Goal: Check status

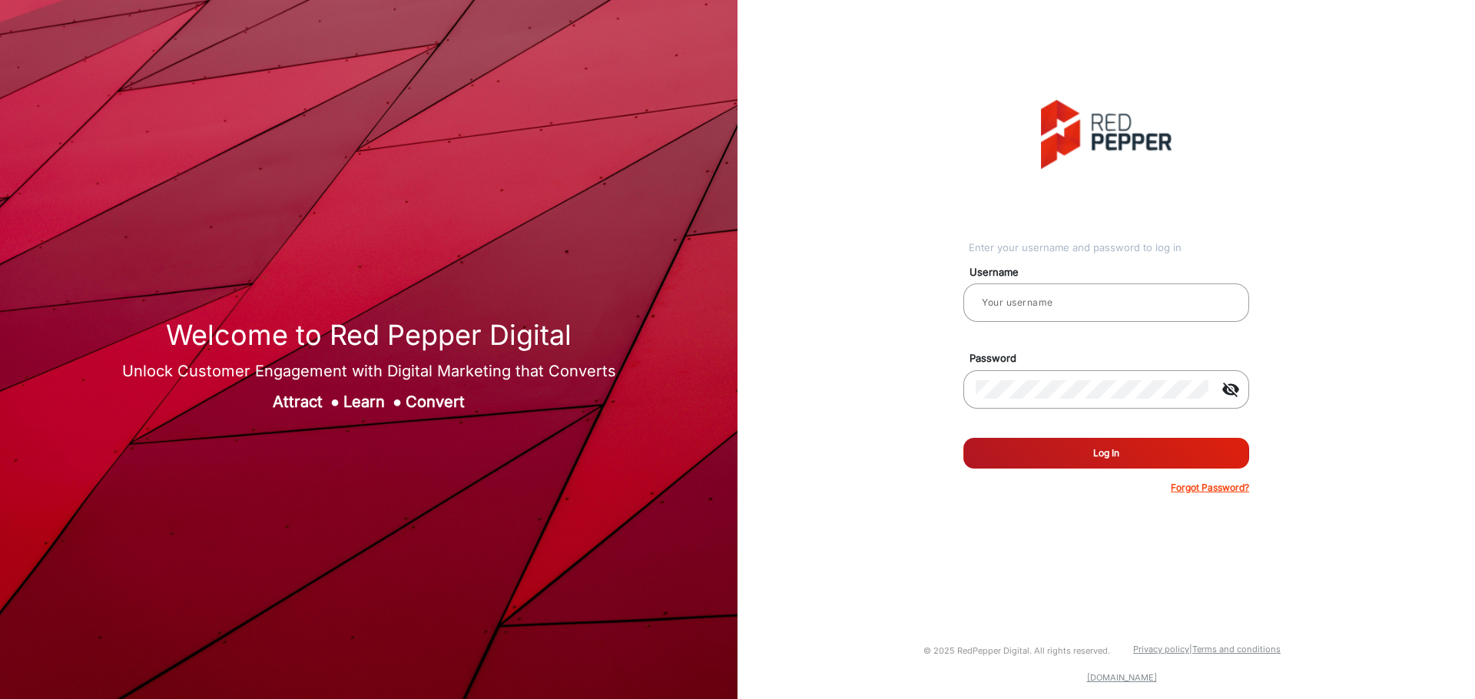
type input "[PERSON_NAME]"
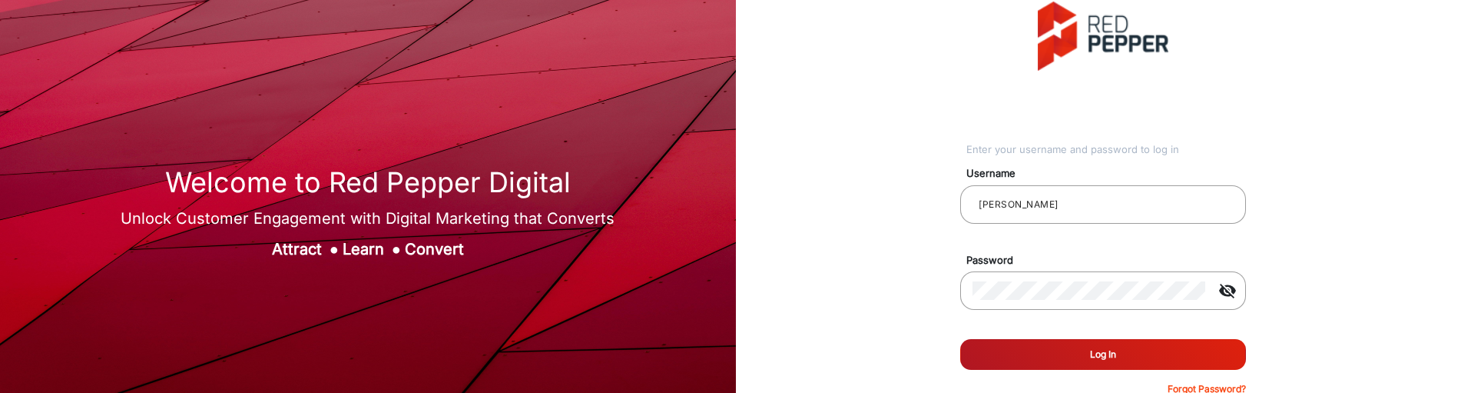
click at [1073, 356] on button "Log In" at bounding box center [1103, 354] width 286 height 31
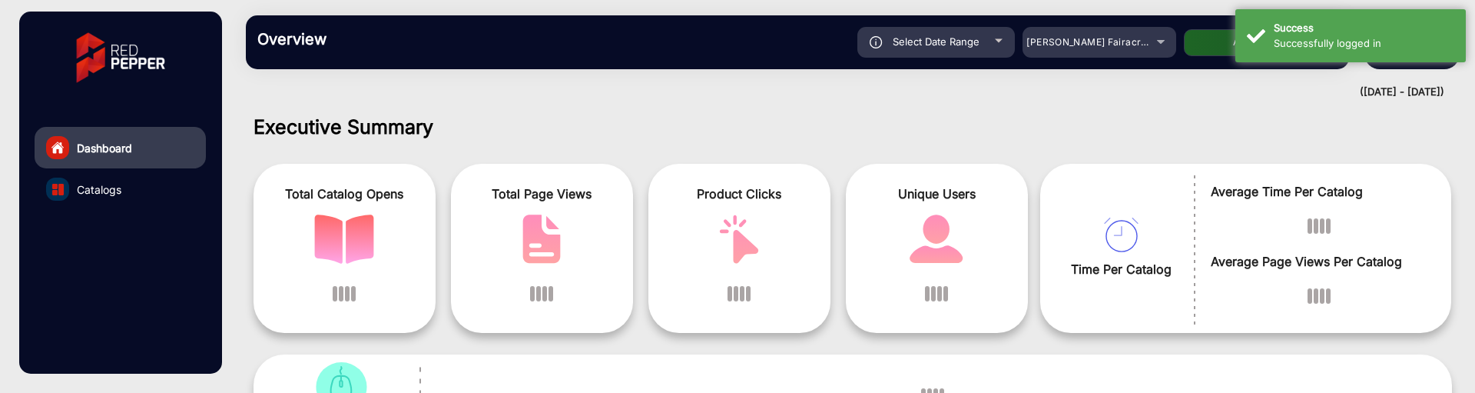
scroll to position [12, 0]
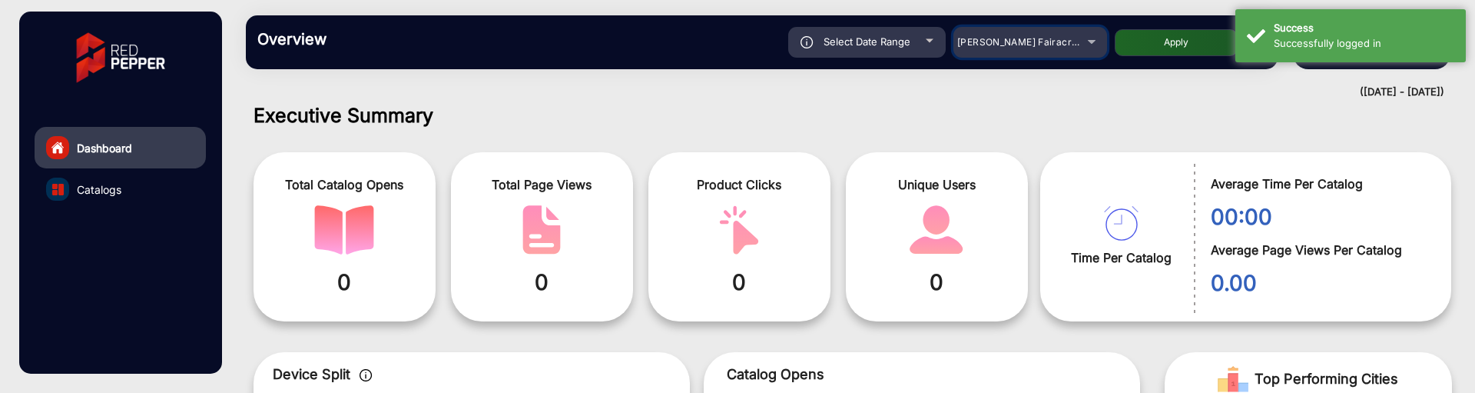
click at [1013, 48] on div "[PERSON_NAME] Fairacre Farms" at bounding box center [1018, 42] width 123 height 18
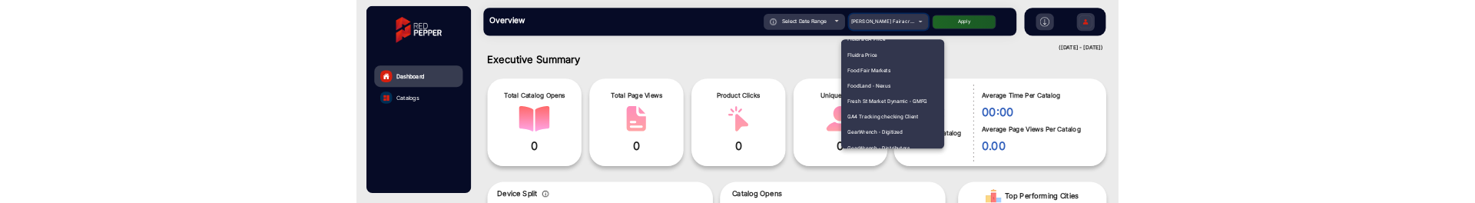
scroll to position [1936, 0]
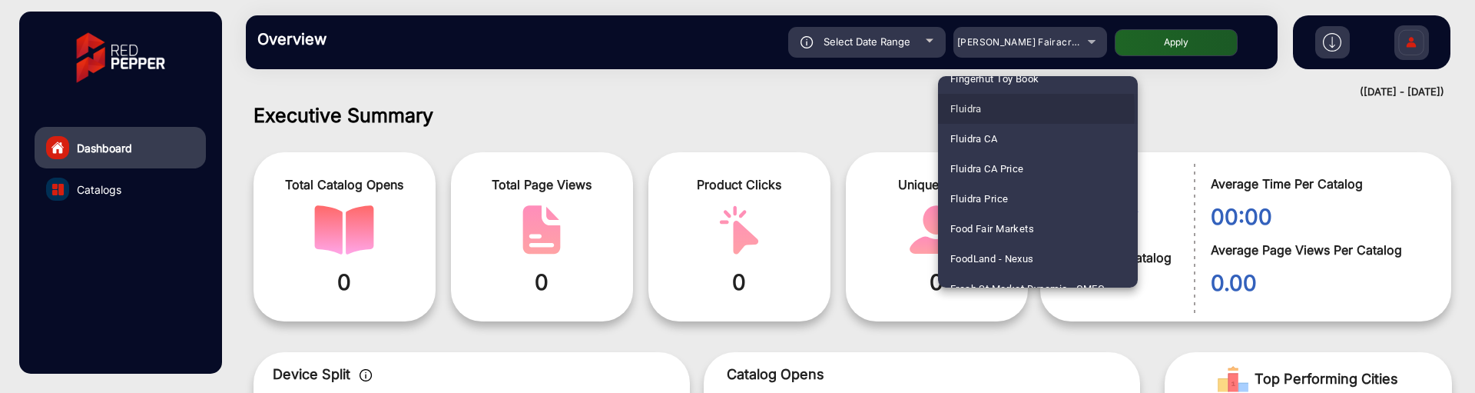
click at [968, 111] on span "Fluidra" at bounding box center [965, 109] width 31 height 30
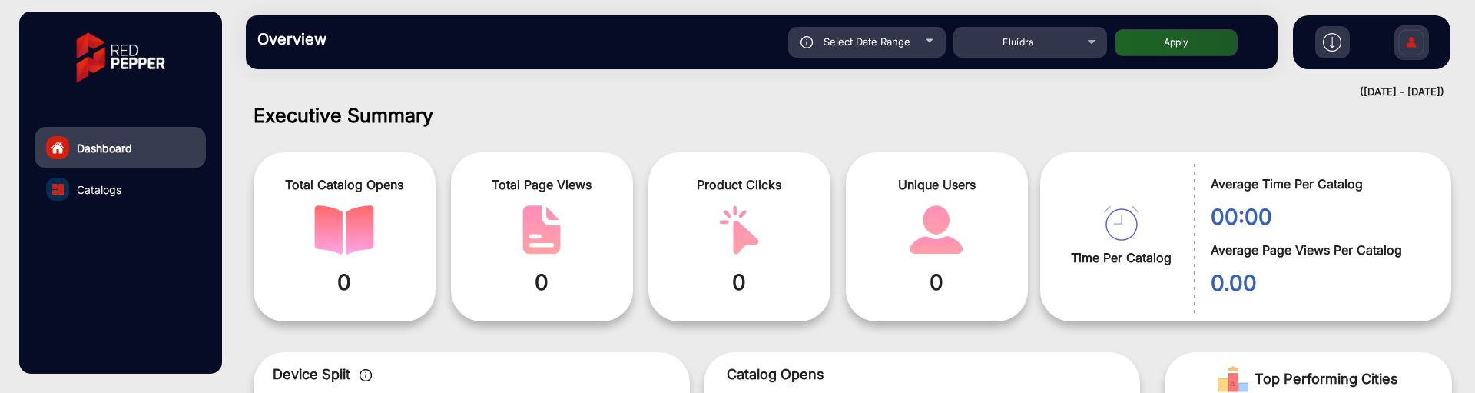
click at [879, 37] on span "Select Date Range" at bounding box center [867, 41] width 87 height 12
type input "[DATE]"
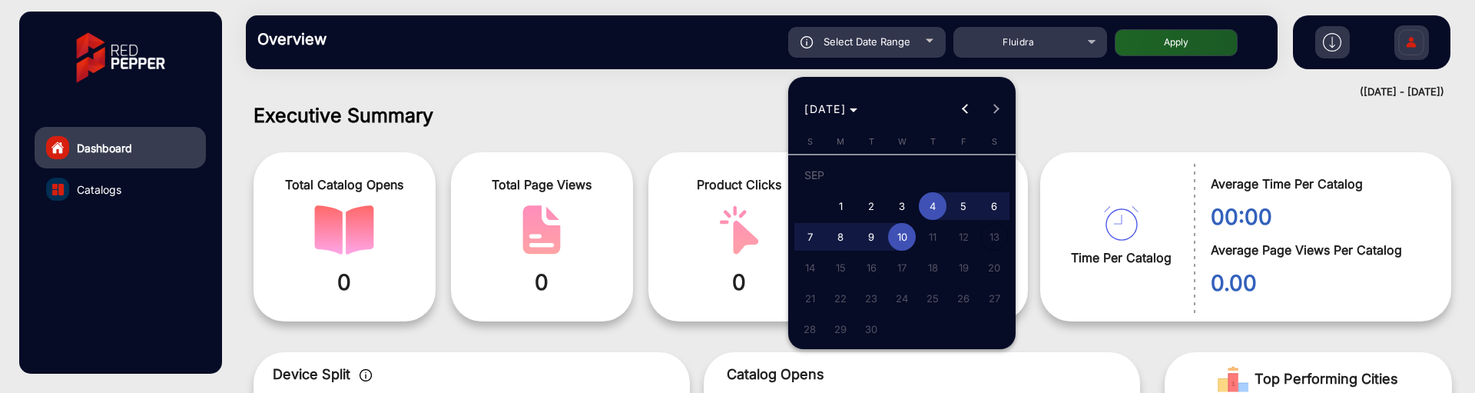
click at [905, 203] on span "3" at bounding box center [902, 206] width 28 height 28
type input "[DATE]"
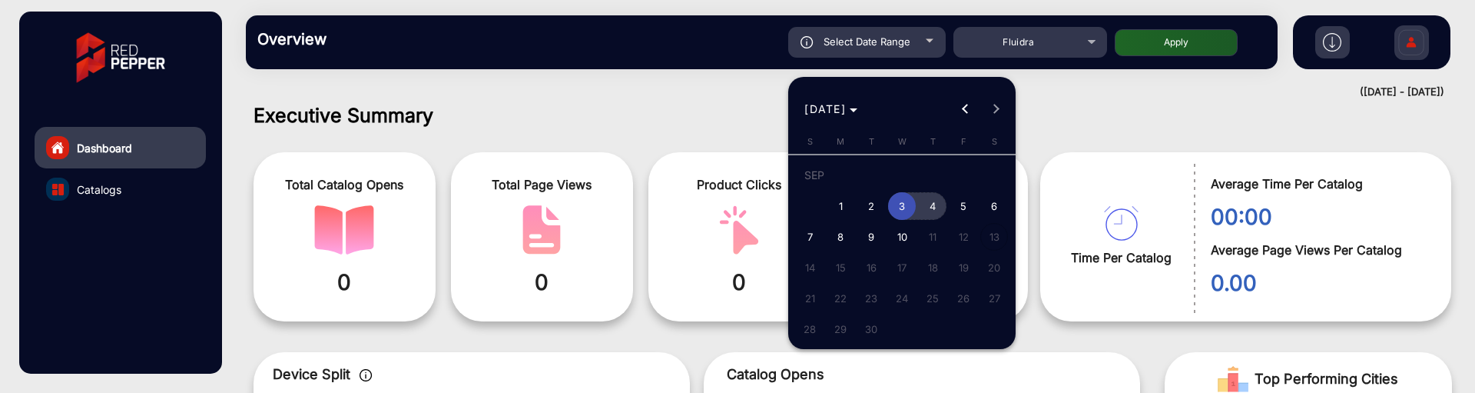
click at [936, 201] on span "4" at bounding box center [933, 206] width 28 height 28
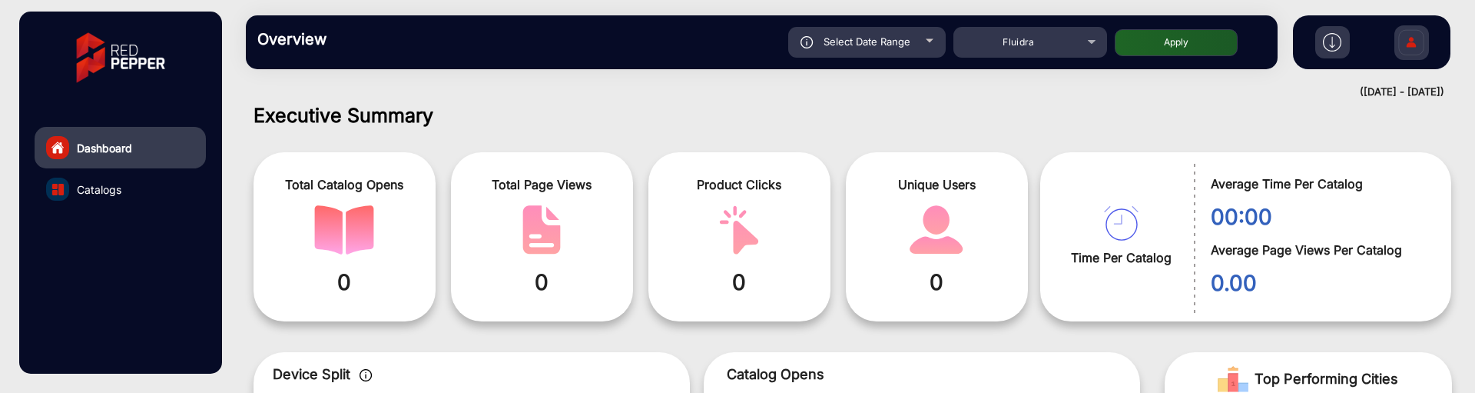
type input "[DATE]"
click at [1142, 146] on div "Time Per Catalog Average Time Per Catalog 00:00 Average Page Views Per Catalog …" at bounding box center [1251, 236] width 423 height 184
click at [1185, 40] on button "Apply" at bounding box center [1176, 42] width 123 height 27
type input "[DATE]"
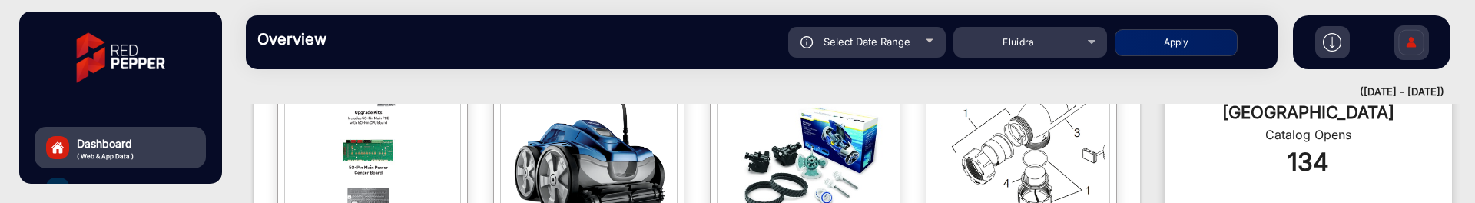
scroll to position [565, 0]
